Goal: Transaction & Acquisition: Purchase product/service

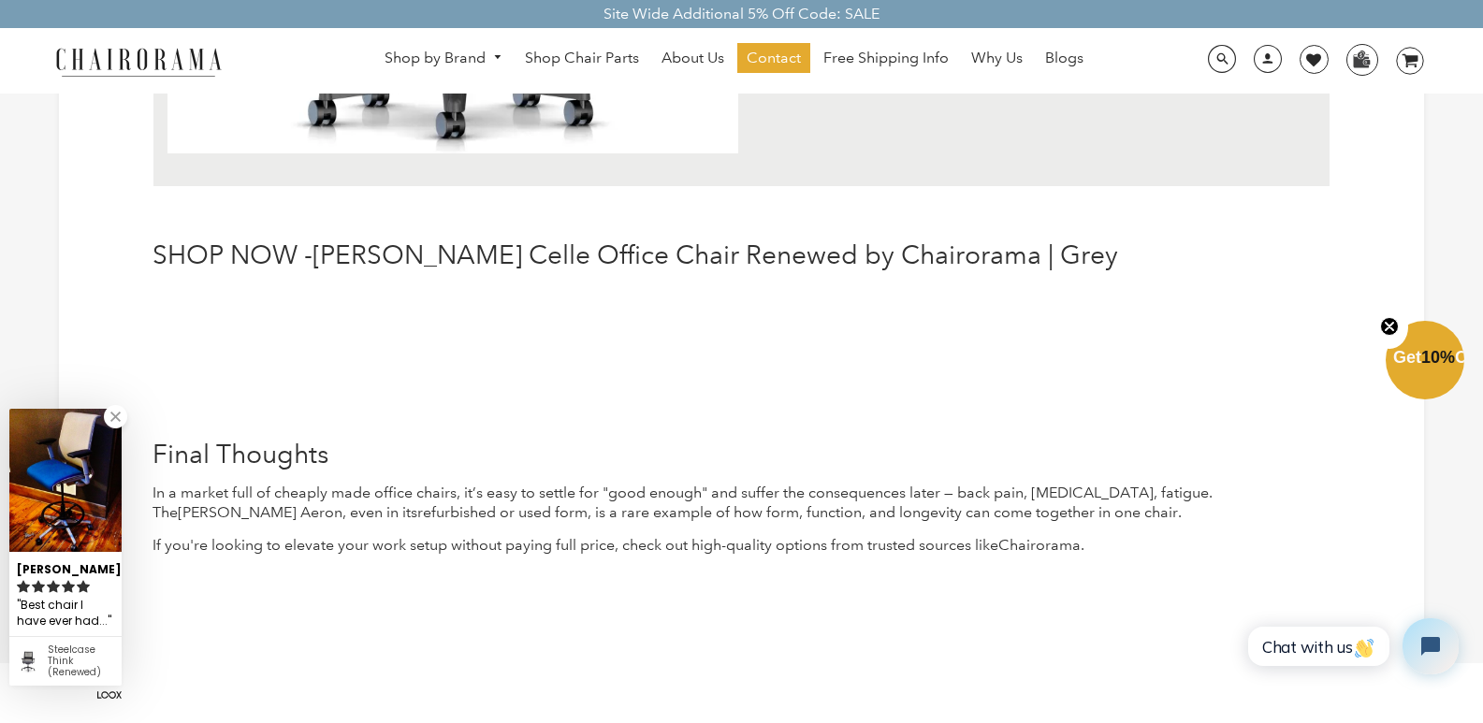
scroll to position [6134, 0]
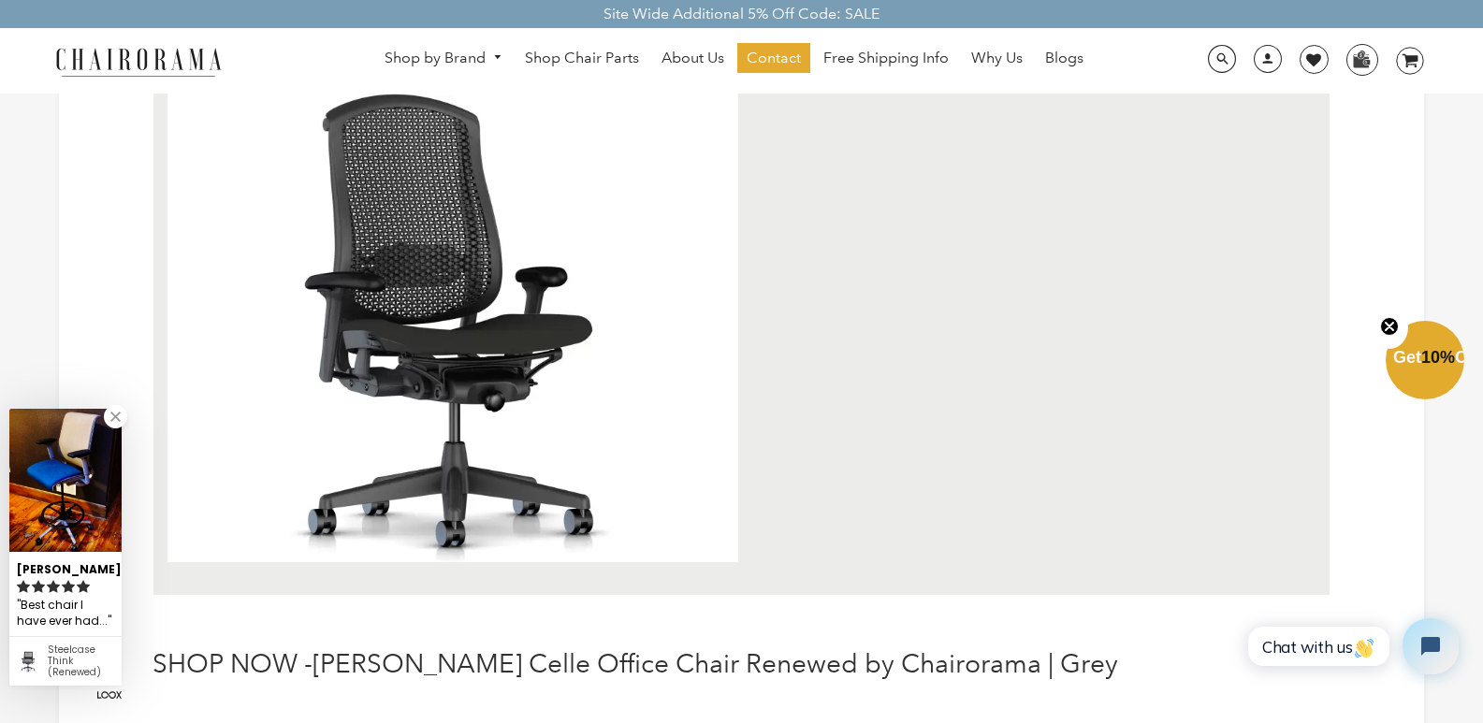
click at [344, 186] on img at bounding box center [452, 328] width 571 height 469
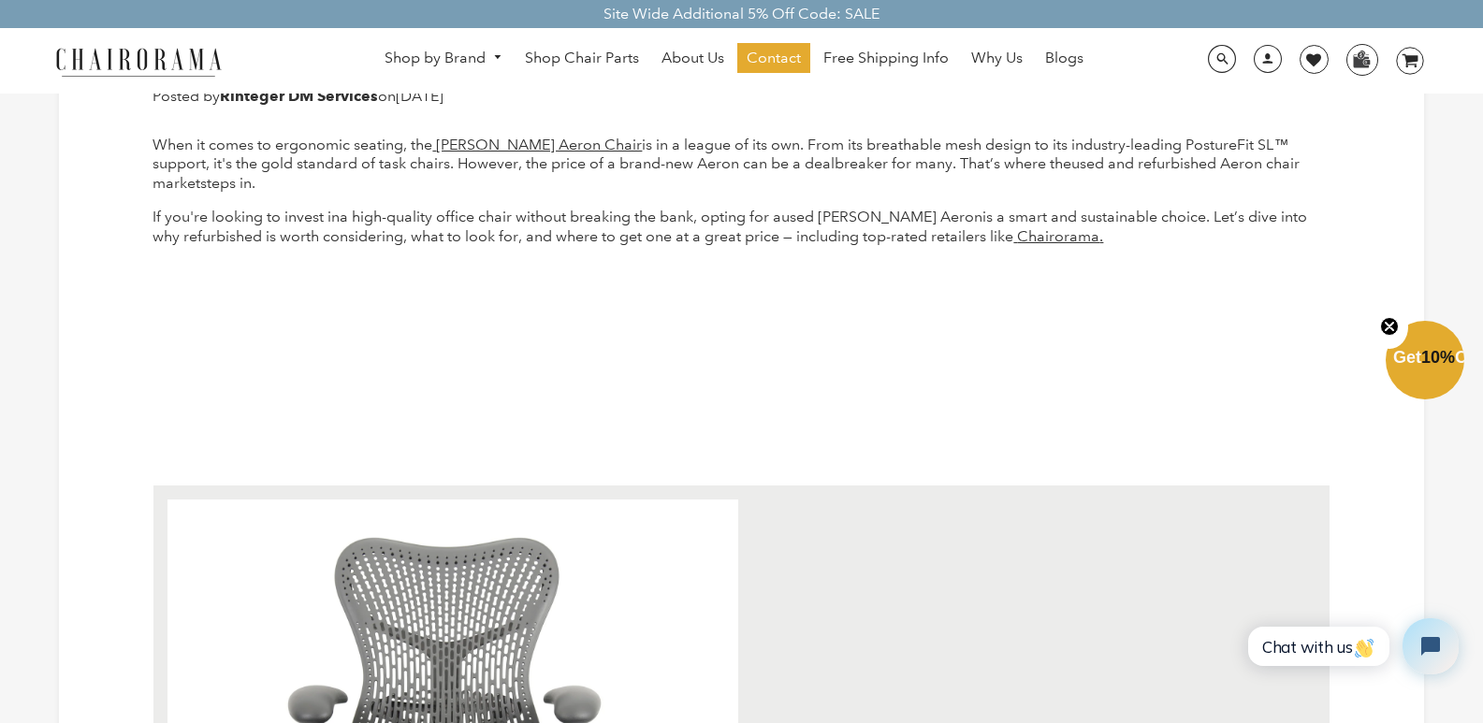
scroll to position [374, 0]
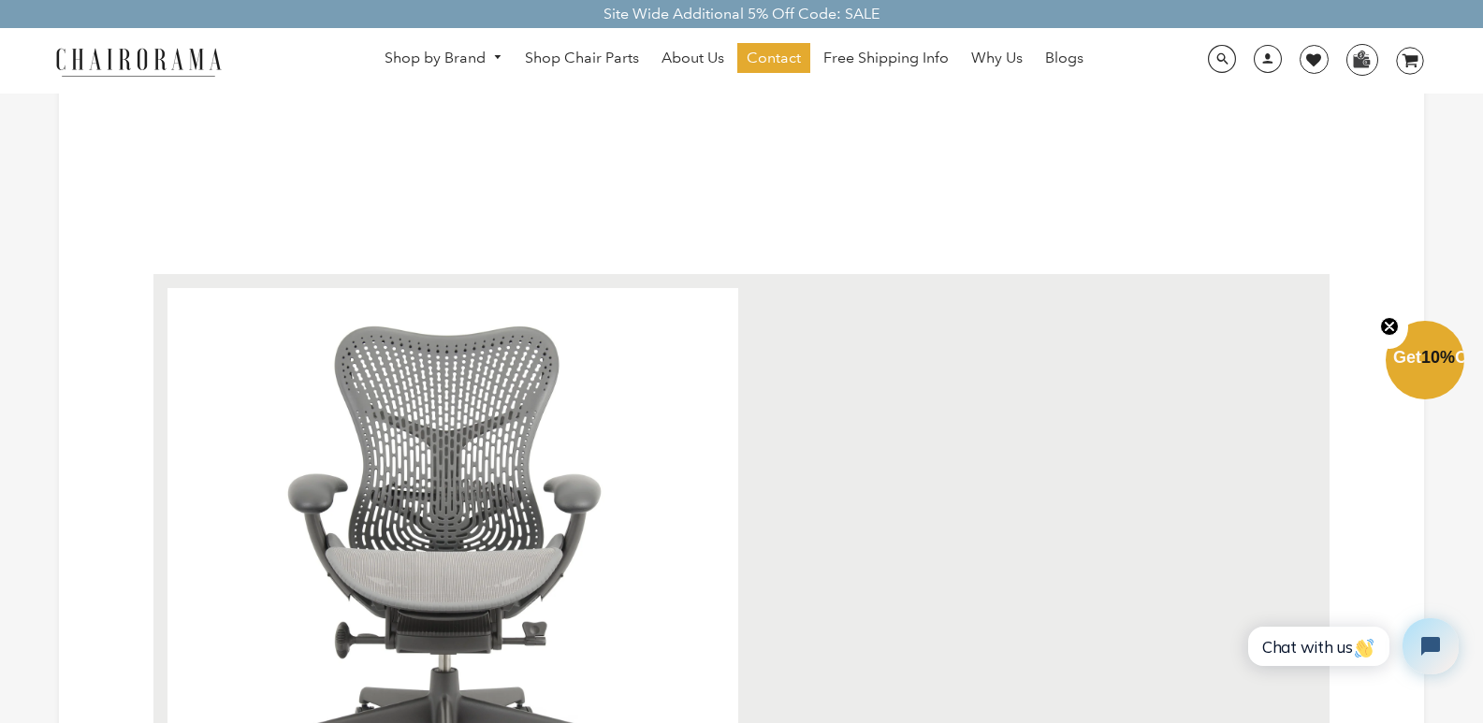
click at [528, 371] on img at bounding box center [452, 573] width 571 height 571
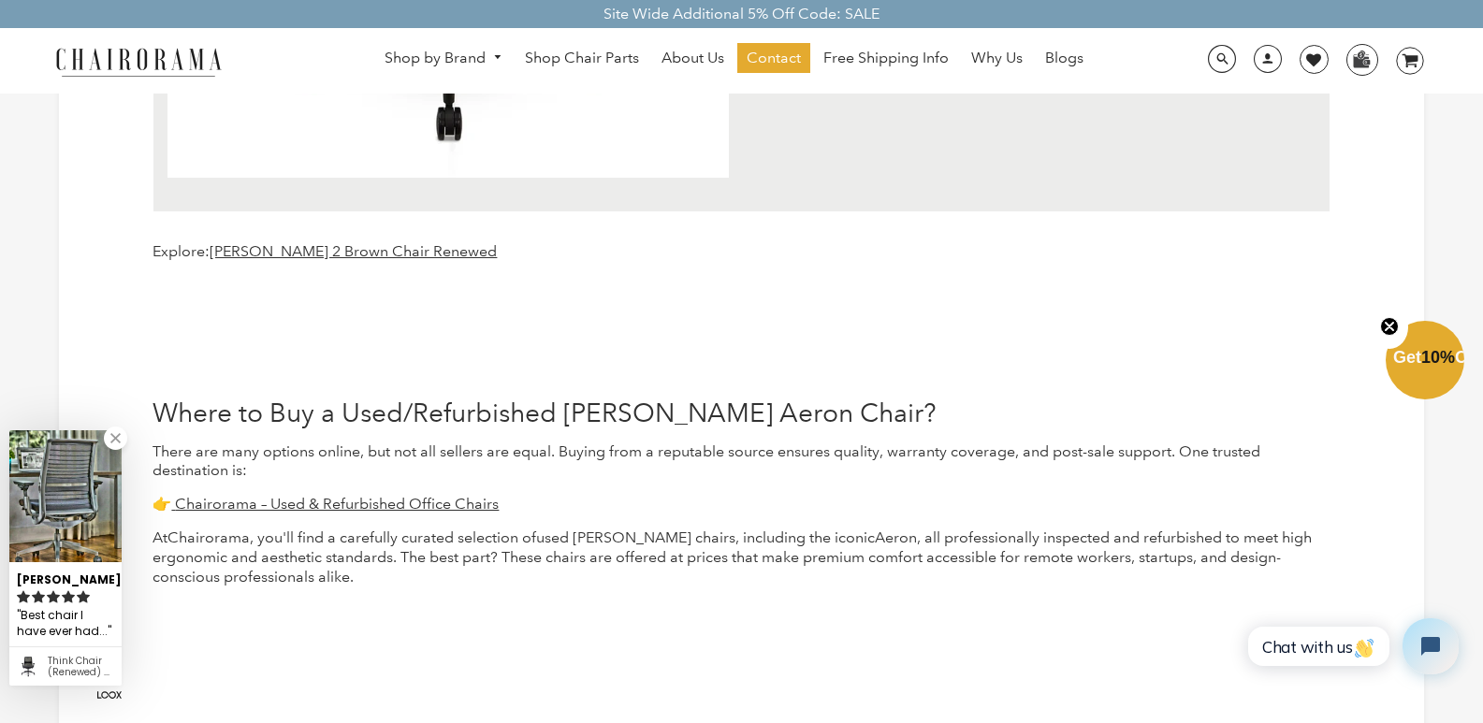
scroll to position [2525, 0]
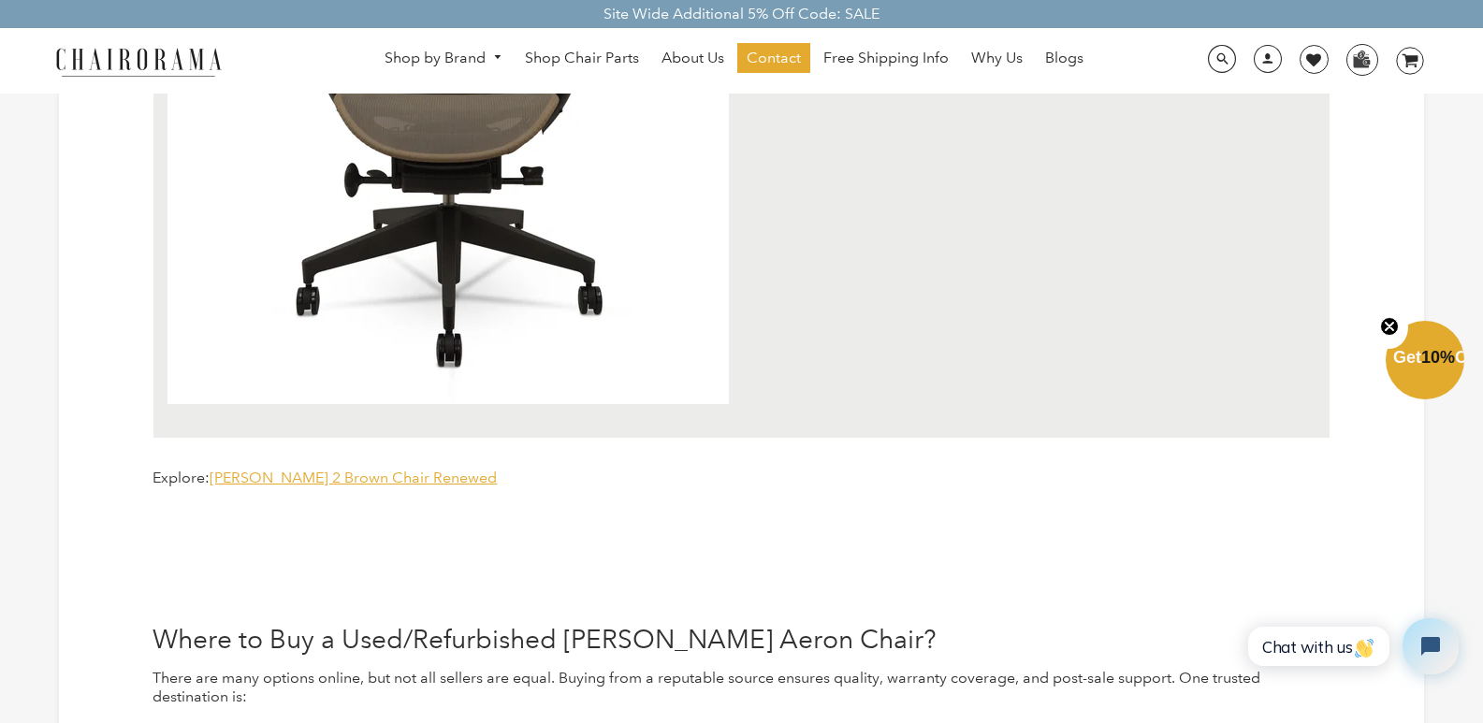
click at [356, 469] on span "[PERSON_NAME] 2 Brown Chair Renewed" at bounding box center [353, 478] width 287 height 18
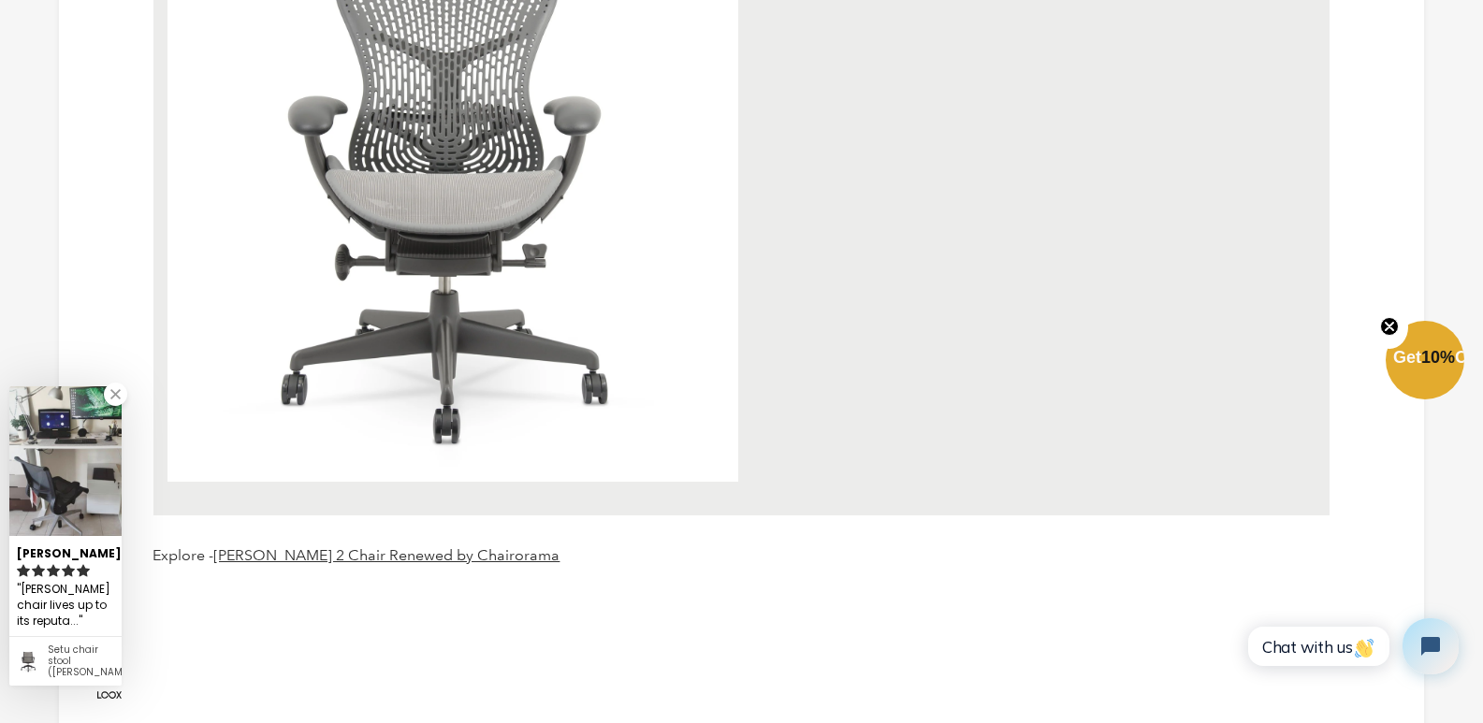
scroll to position [842, 0]
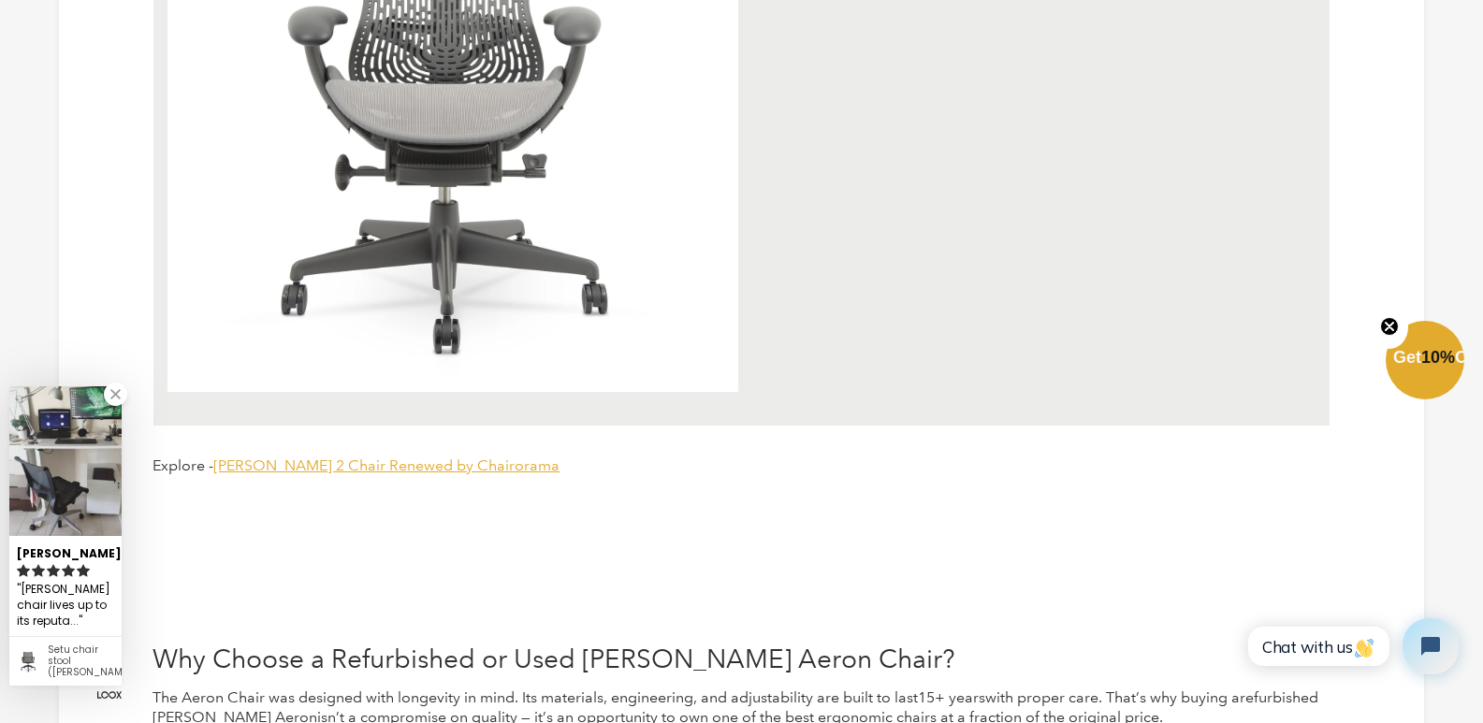
click at [393, 456] on span "[PERSON_NAME] 2 Chair Renewed by Chairorama" at bounding box center [386, 465] width 346 height 18
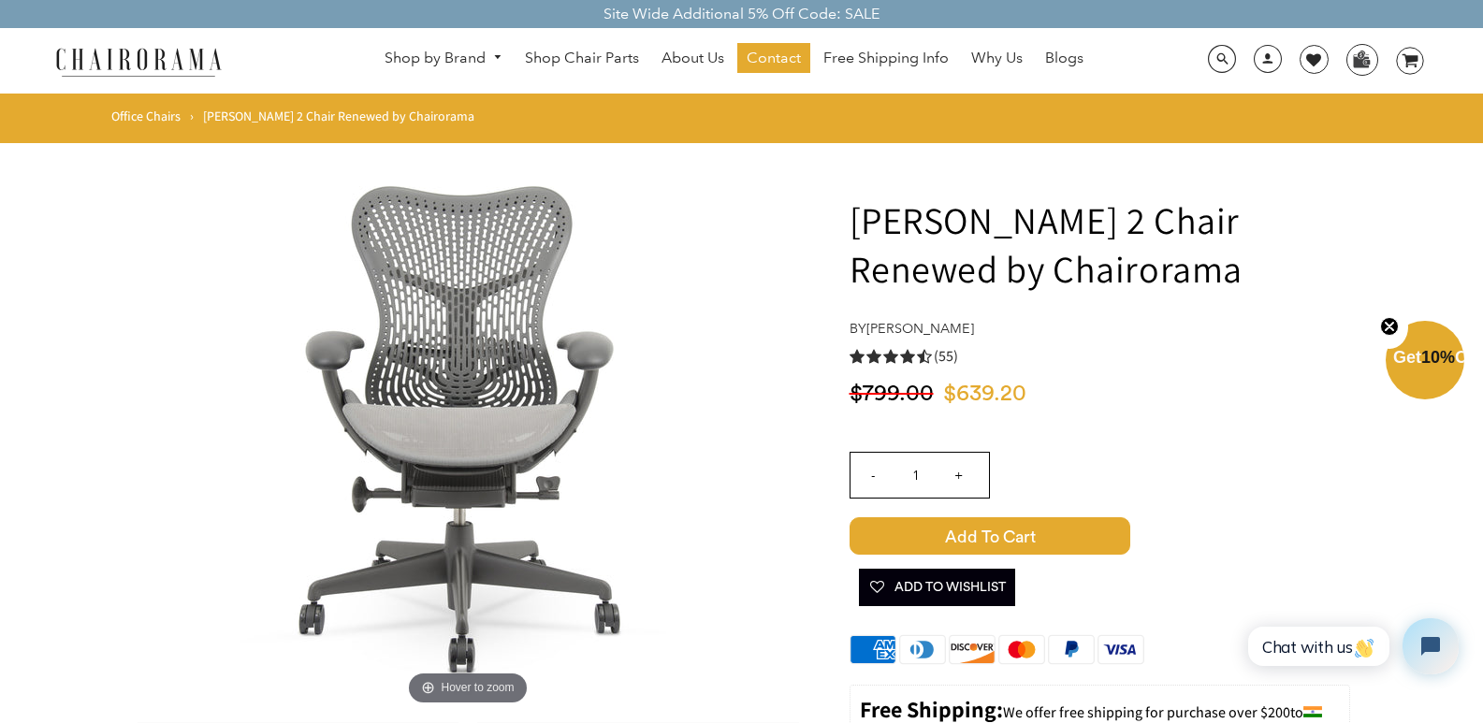
drag, startPoint x: 955, startPoint y: 214, endPoint x: 1171, endPoint y: 281, distance: 226.0
click at [1171, 281] on h1 "Herman Miller Mirra 2 Chair Renewed by Chairorama" at bounding box center [1099, 243] width 500 height 97
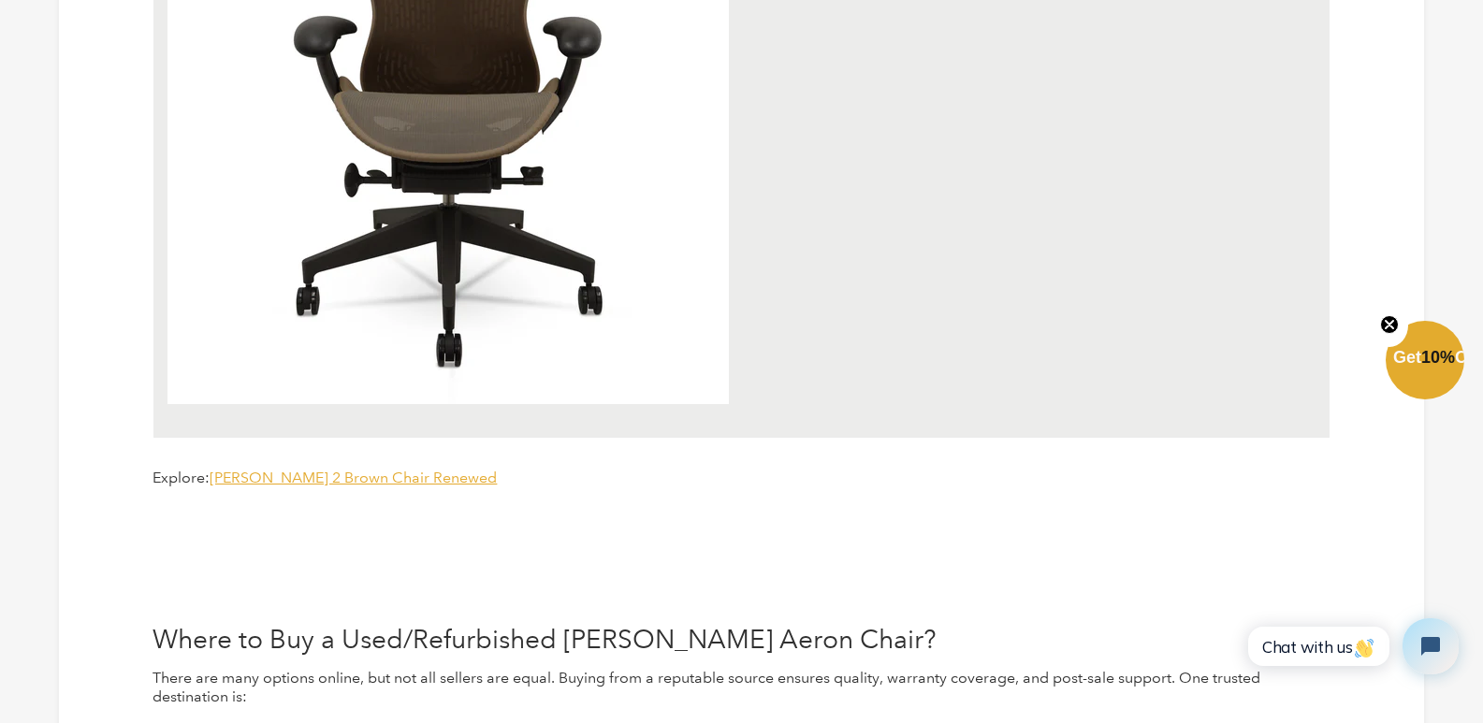
click at [270, 469] on span "[PERSON_NAME] 2 Brown Chair Renewed" at bounding box center [353, 478] width 287 height 18
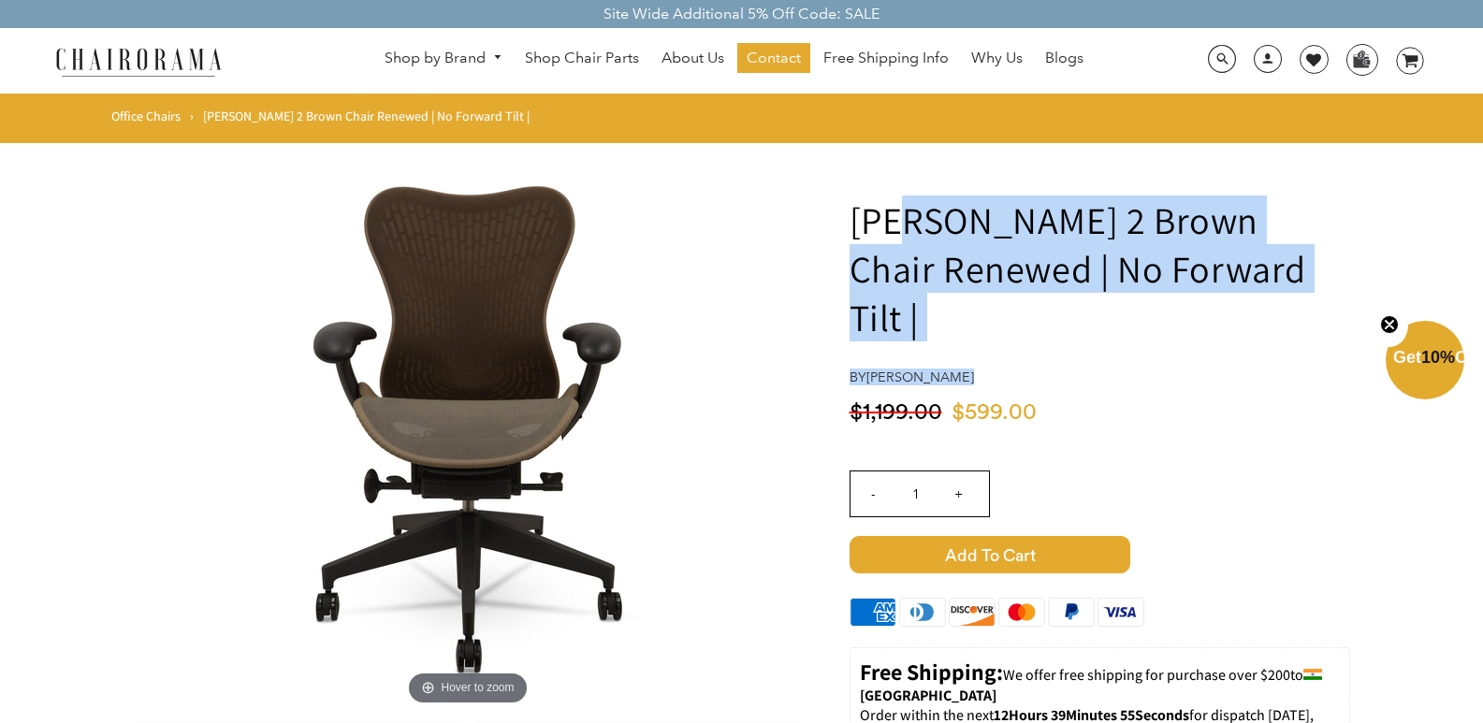
drag, startPoint x: 928, startPoint y: 230, endPoint x: 1158, endPoint y: 350, distance: 259.4
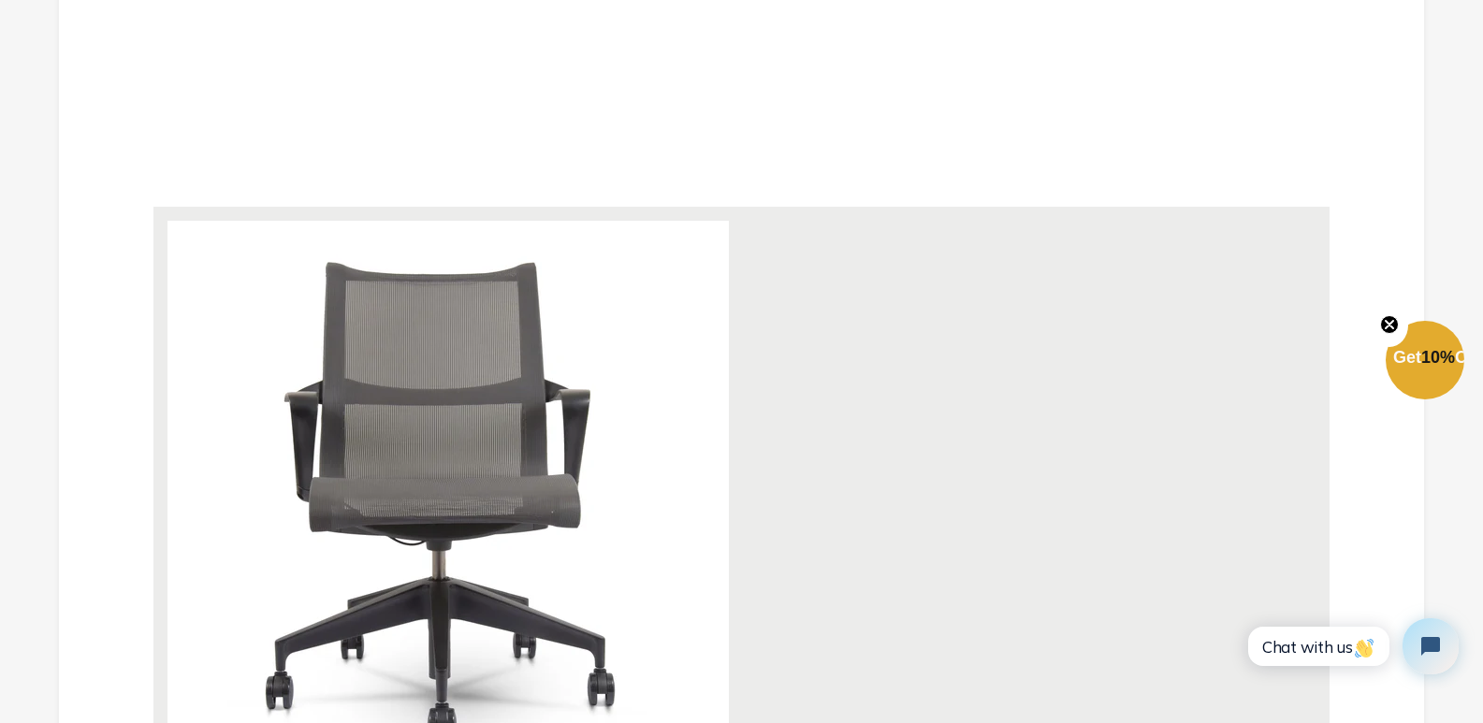
scroll to position [5051, 0]
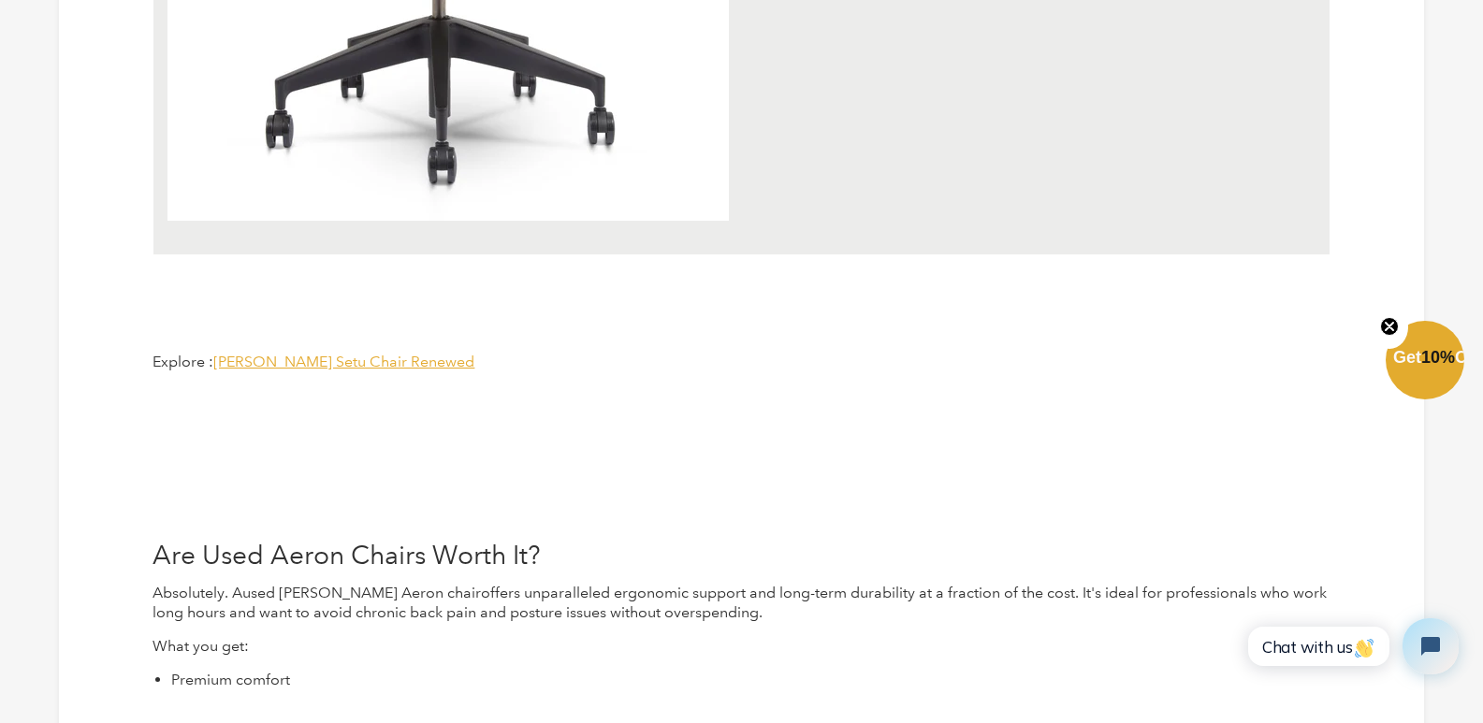
click at [294, 353] on span "Herman Miller Setu Chair Renewed" at bounding box center [343, 362] width 261 height 18
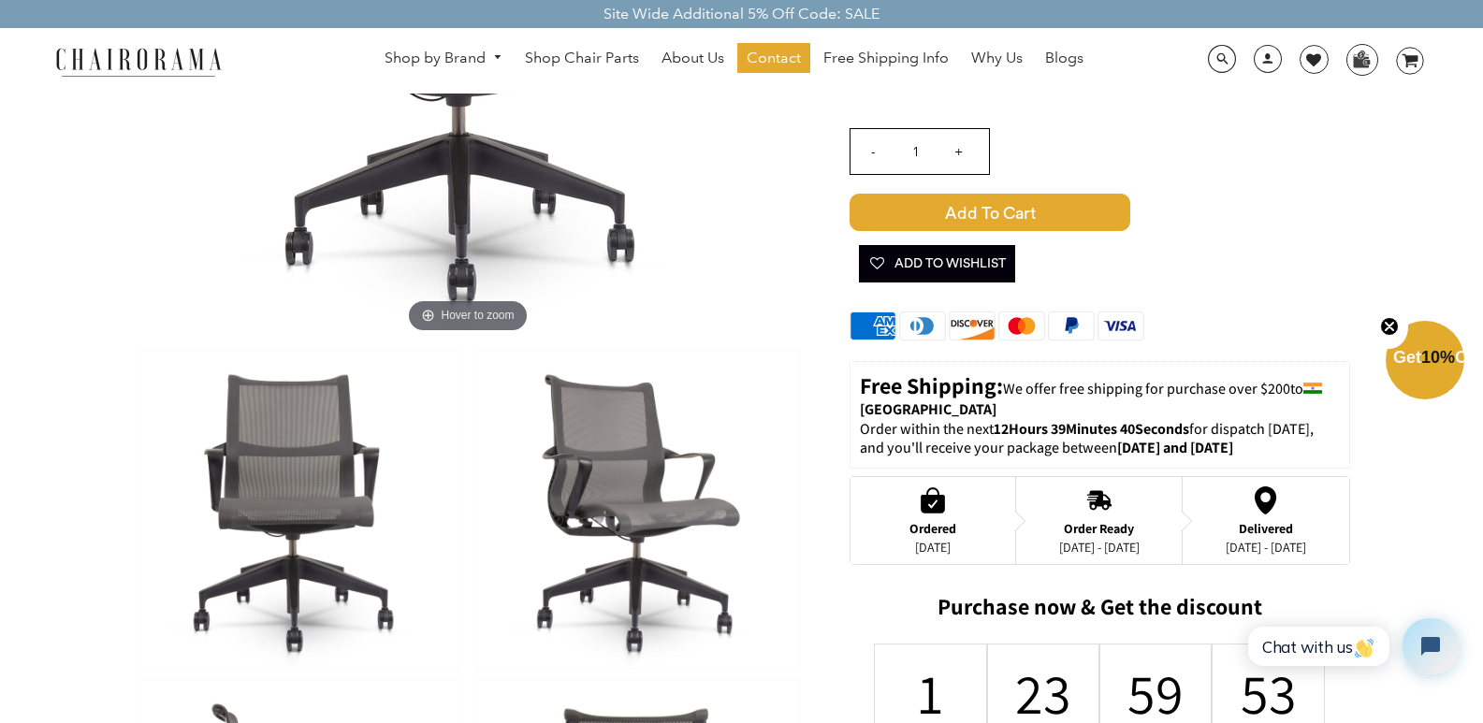
scroll to position [374, 0]
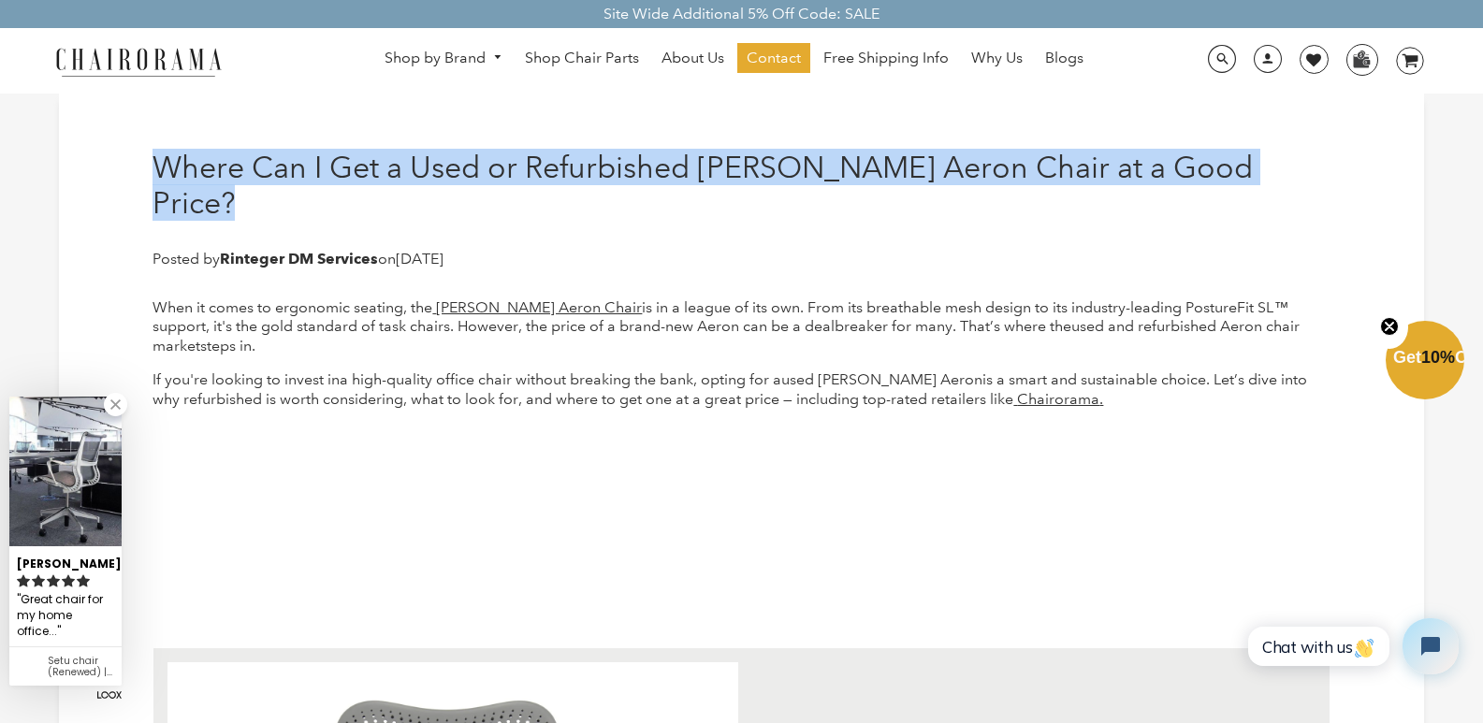
drag, startPoint x: 144, startPoint y: 160, endPoint x: 1303, endPoint y: 177, distance: 1159.0
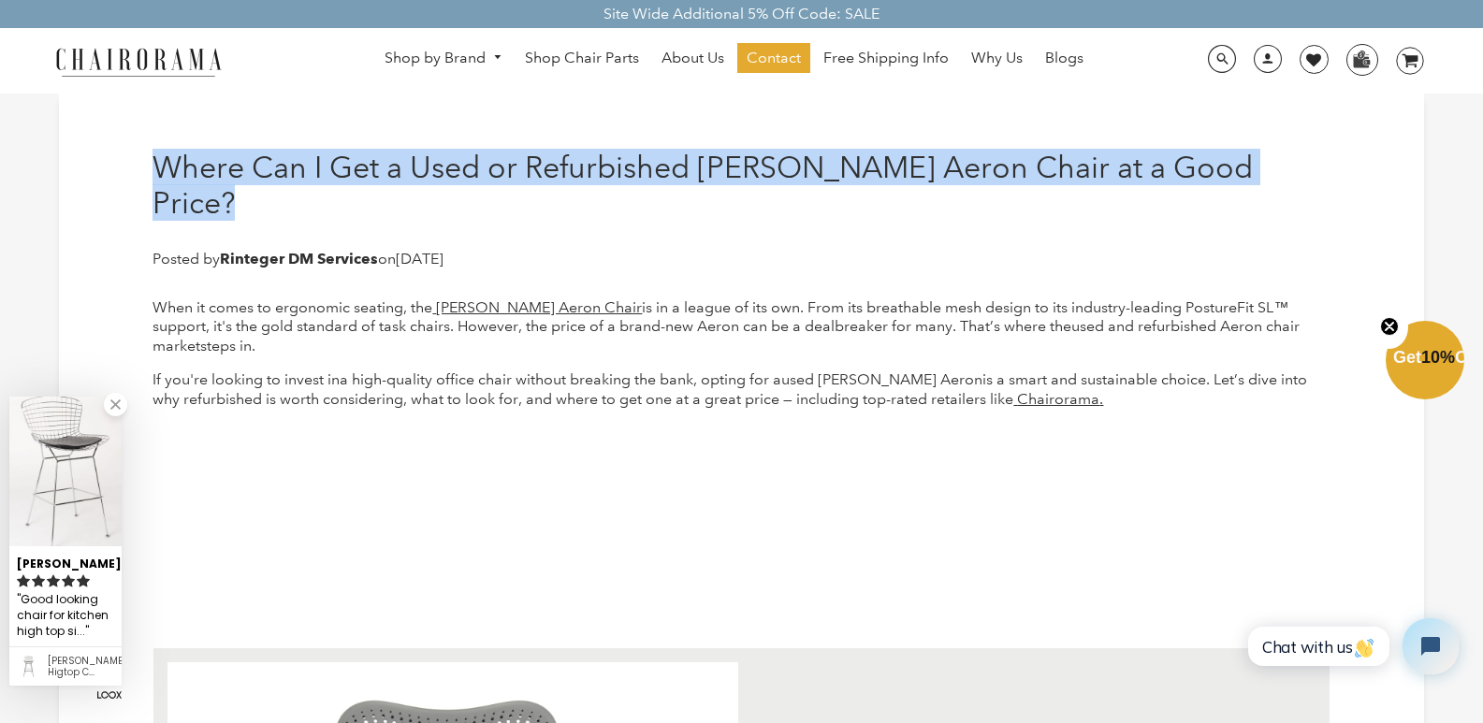
click at [897, 173] on h1 "Where Can I Get a Used or Refurbished [PERSON_NAME] Aeron Chair at a Good Price?" at bounding box center [740, 186] width 1177 height 72
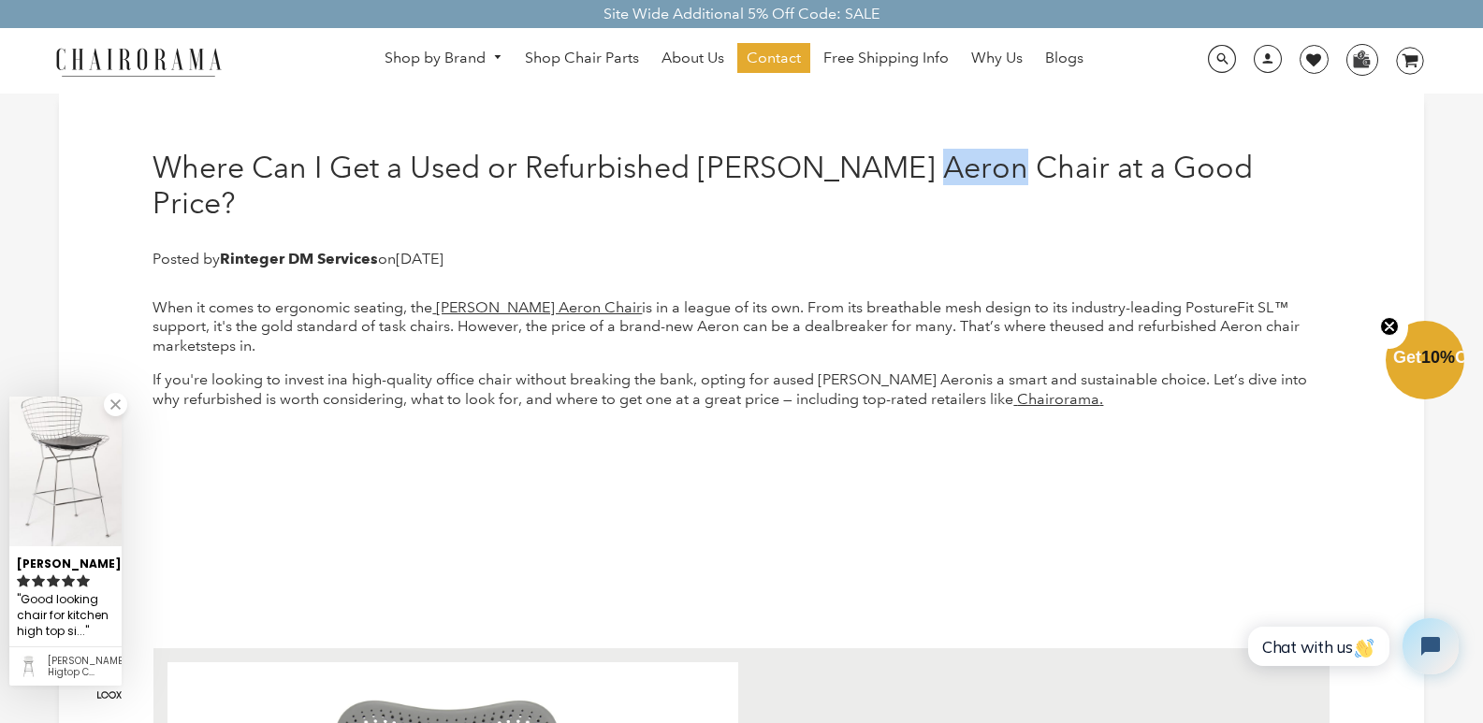
drag, startPoint x: 897, startPoint y: 173, endPoint x: 986, endPoint y: 181, distance: 89.3
click at [986, 181] on h1 "Where Can I Get a Used or Refurbished [PERSON_NAME] Aeron Chair at a Good Price?" at bounding box center [740, 186] width 1177 height 72
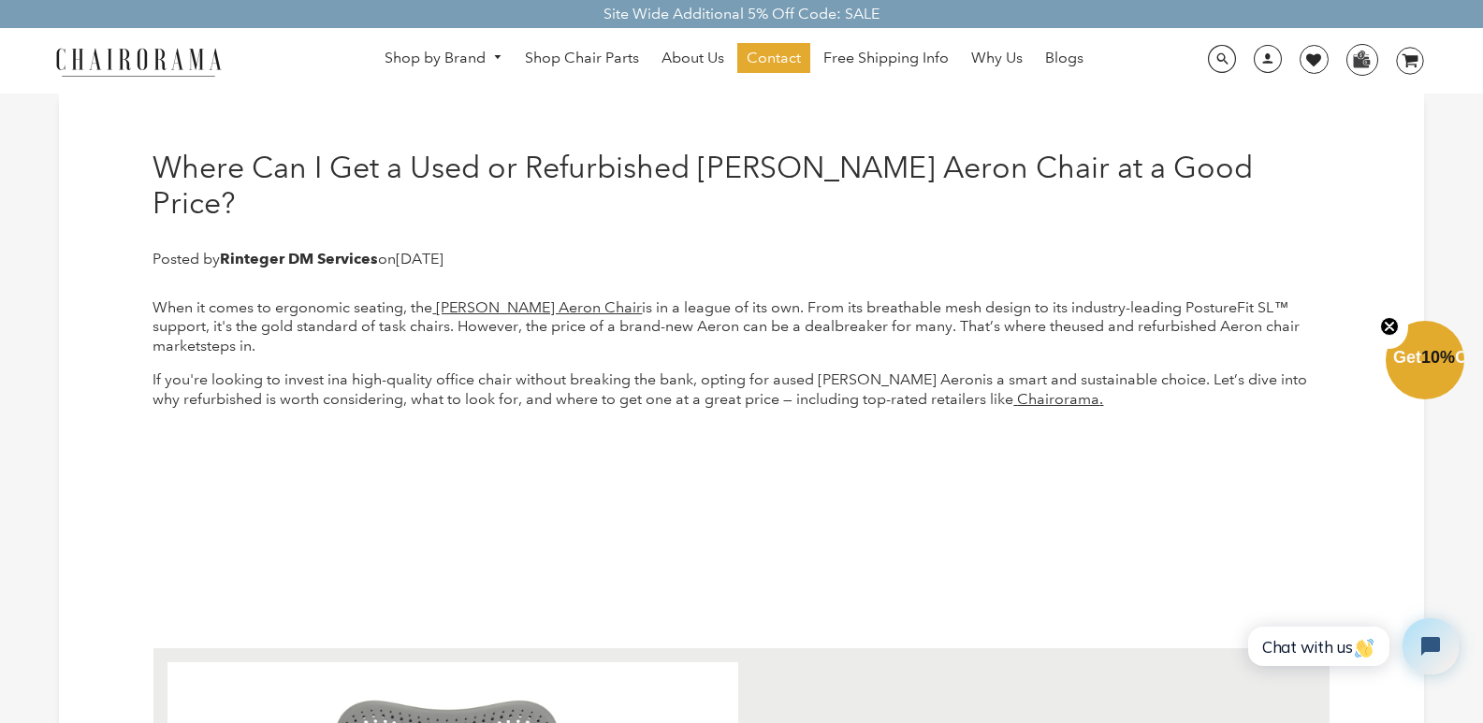
click at [932, 241] on div "Where Can I Get a Used or Refurbished [PERSON_NAME] Aeron Chair at a Good Price…" at bounding box center [740, 217] width 1177 height 134
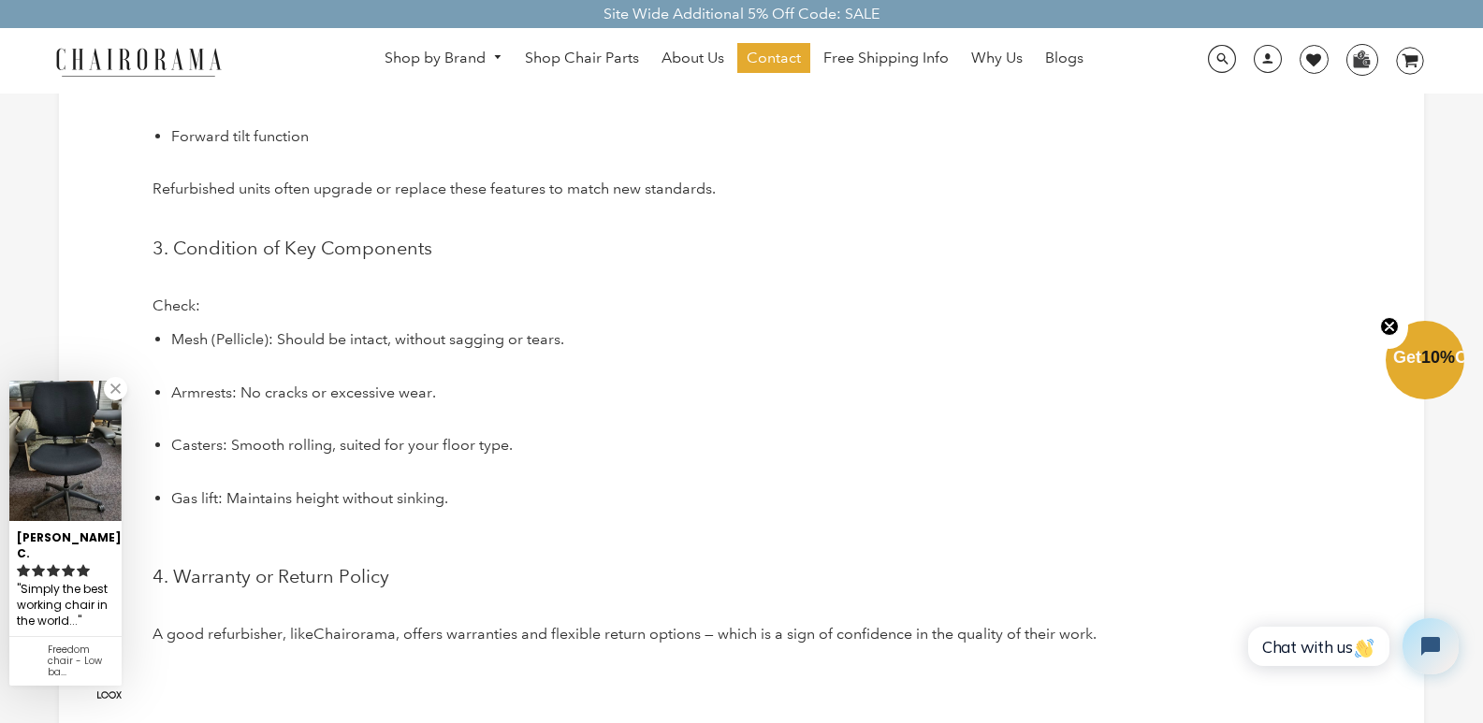
scroll to position [3648, 0]
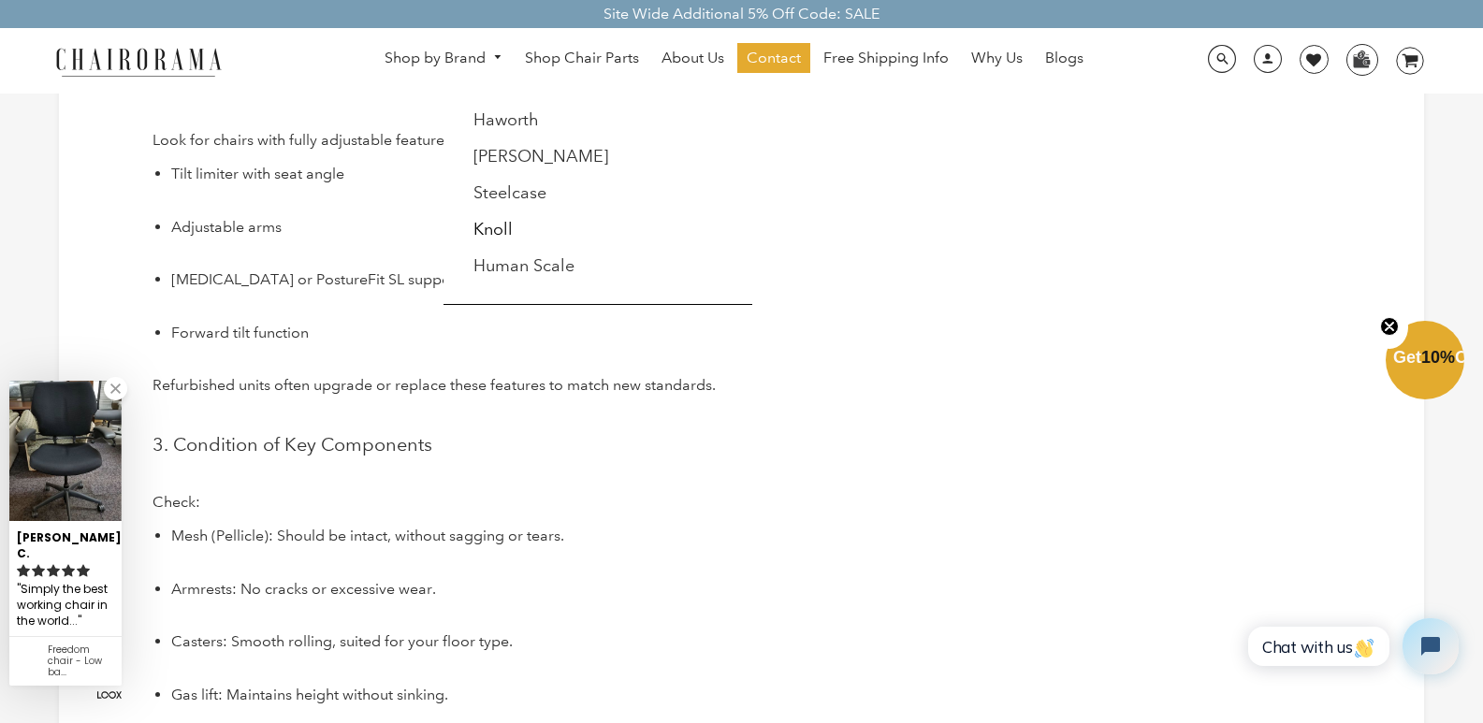
click at [457, 80] on div "Shop by Brand [GEOGRAPHIC_DATA] [PERSON_NAME] Steelcase [PERSON_NAME] Human Sca…" at bounding box center [741, 60] width 1483 height 65
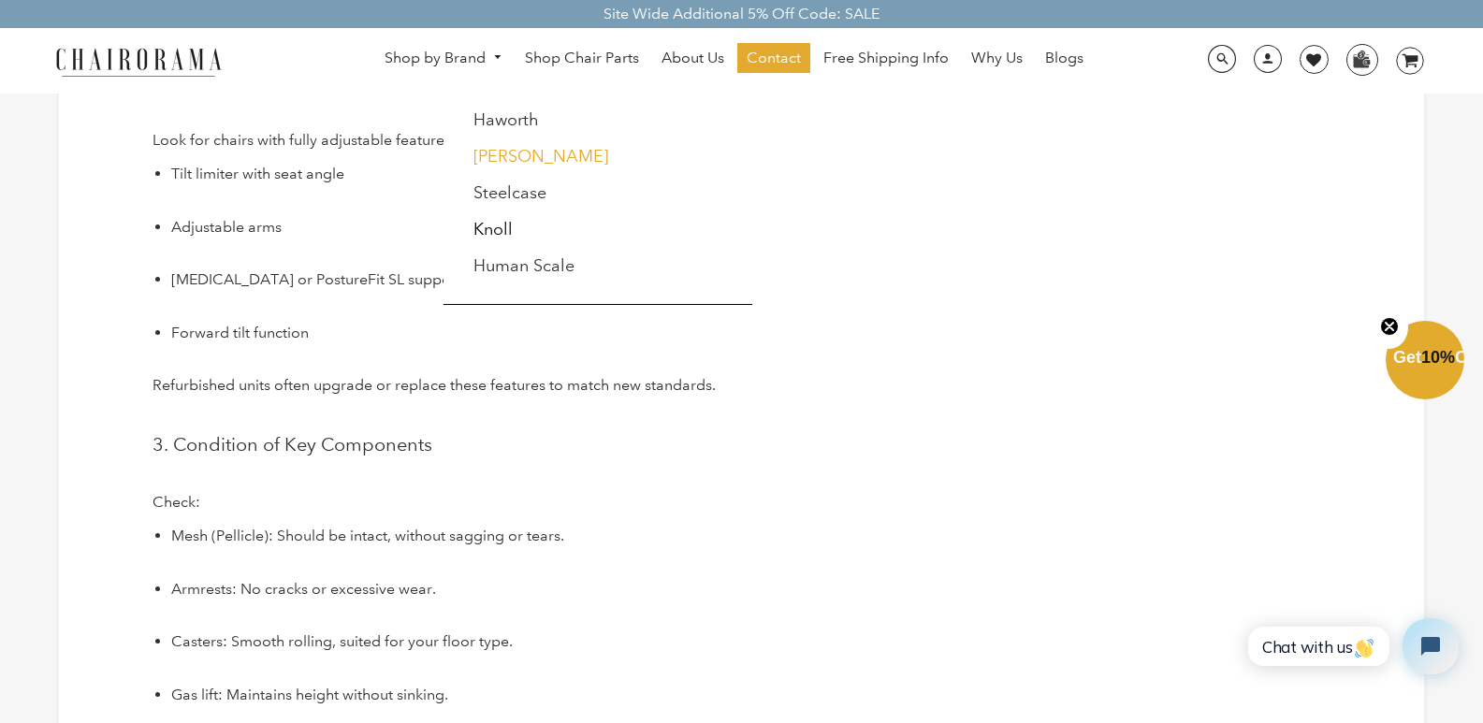
click at [491, 158] on link "[PERSON_NAME]" at bounding box center [540, 156] width 135 height 21
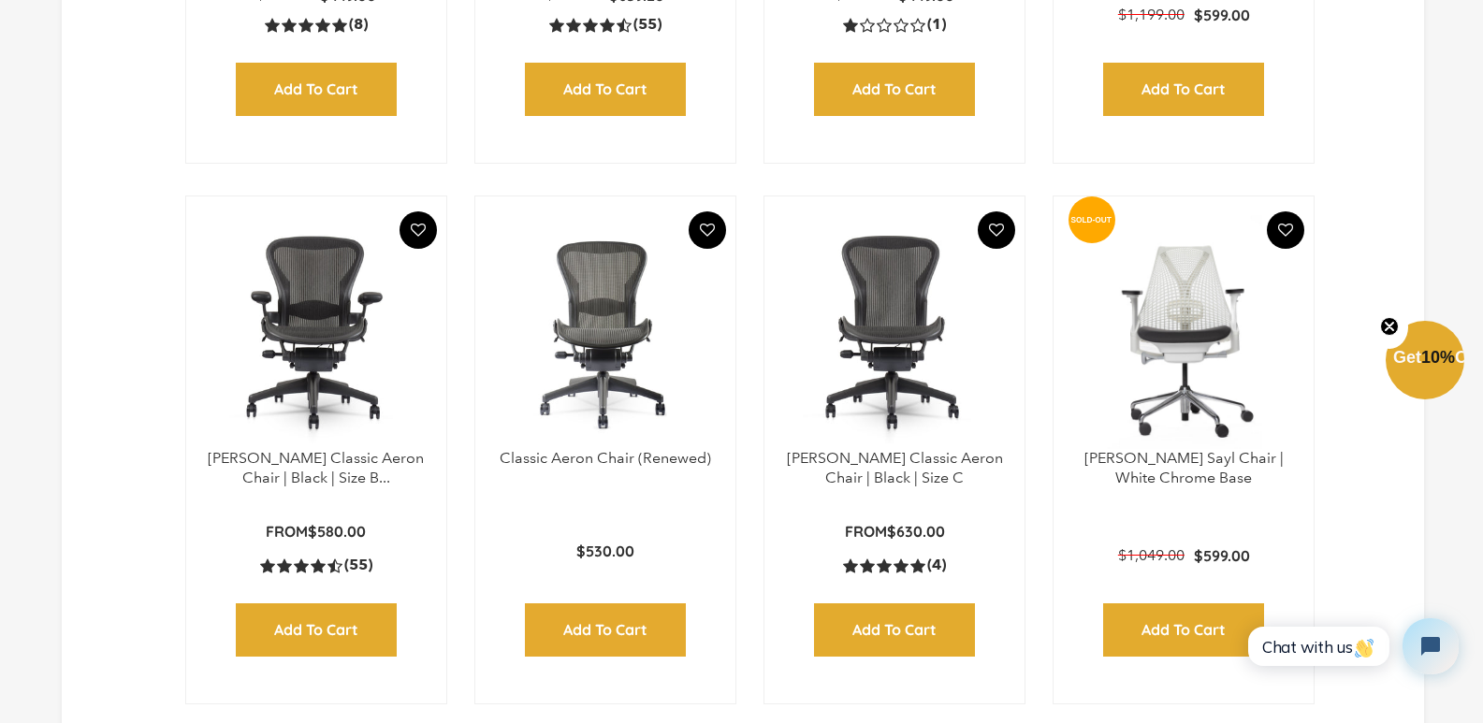
scroll to position [1122, 0]
